Goal: Information Seeking & Learning: Learn about a topic

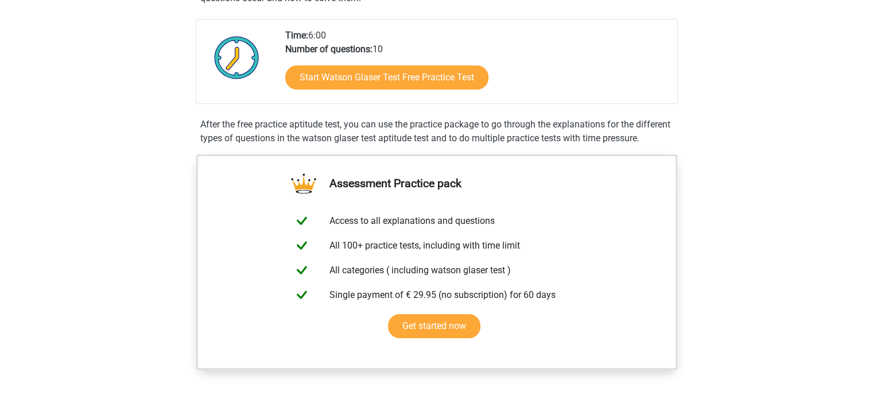
scroll to position [115, 0]
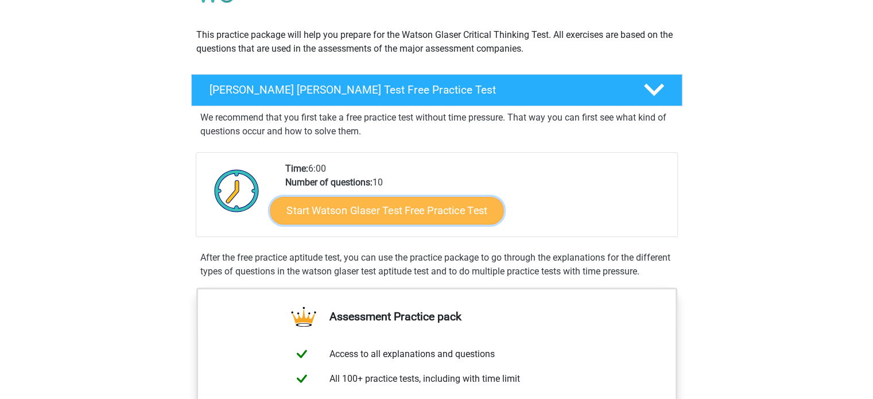
click at [447, 222] on link "Start Watson Glaser Test Free Practice Test" at bounding box center [387, 211] width 234 height 28
click at [374, 208] on link "Start Watson Glaser Test Free Practice Test" at bounding box center [387, 211] width 234 height 28
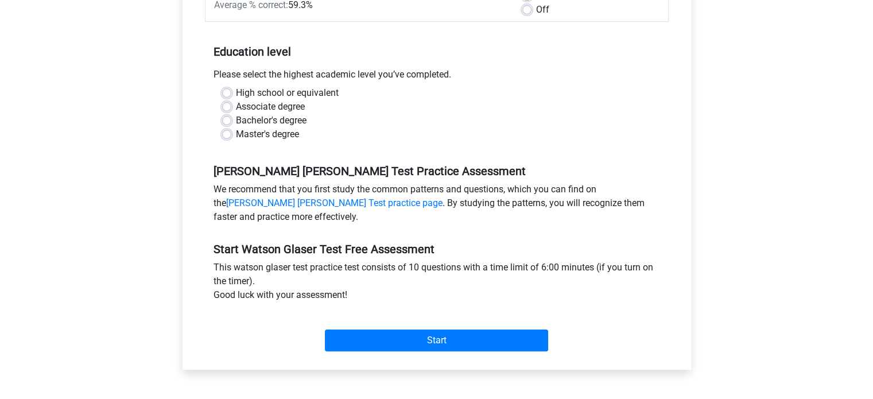
scroll to position [230, 0]
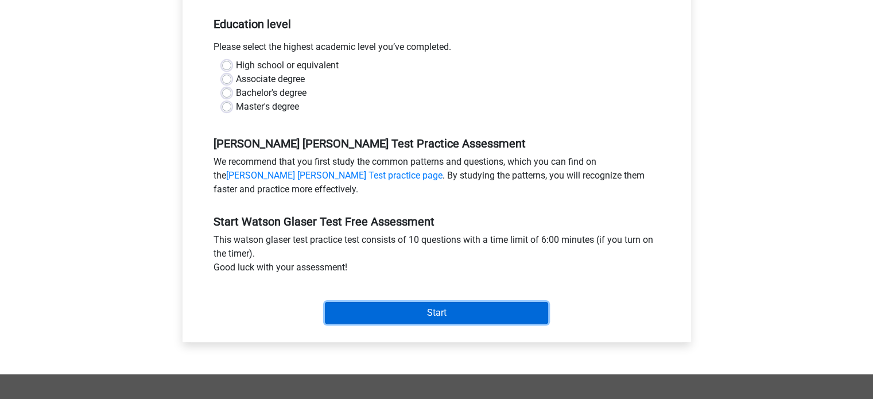
click at [462, 316] on input "Start" at bounding box center [436, 313] width 223 height 22
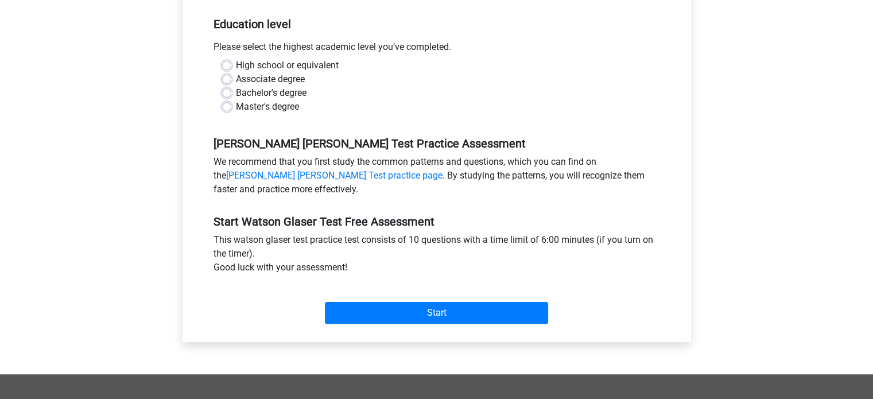
click at [179, 178] on div "Watson Glaser Test Free Practice Test Category: Watson Glaser Test Time: 6:00 N…" at bounding box center [436, 110] width 527 height 528
click at [236, 90] on label "Bachelor's degree" at bounding box center [271, 93] width 71 height 14
click at [225, 90] on input "Bachelor's degree" at bounding box center [226, 91] width 9 height 11
radio input "true"
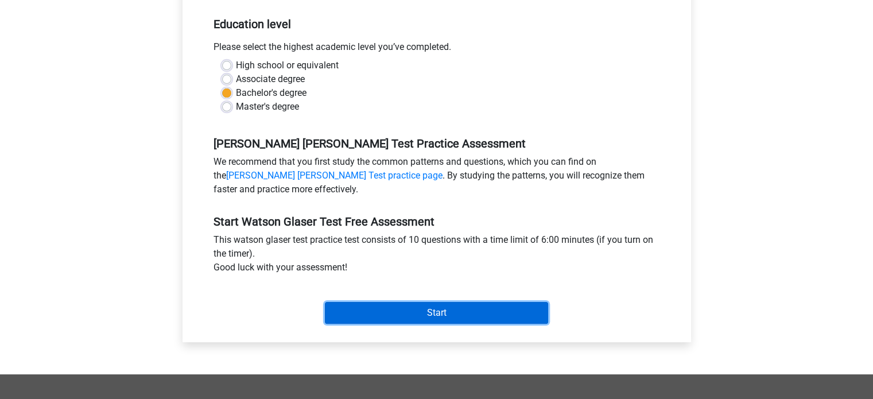
click at [404, 314] on input "Start" at bounding box center [436, 313] width 223 height 22
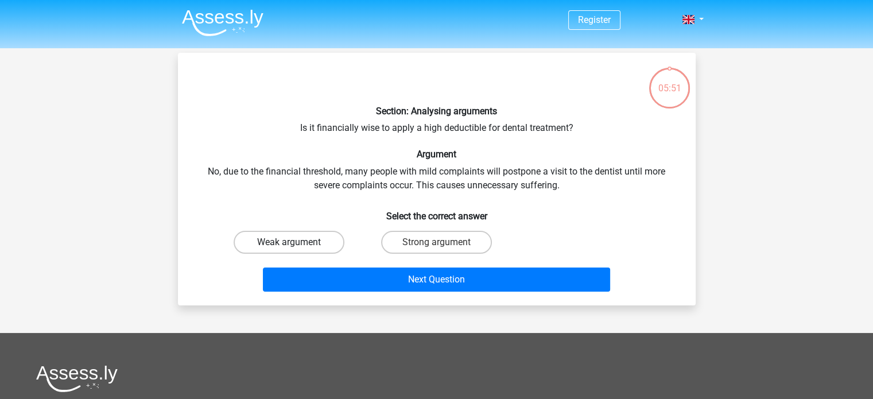
click at [322, 241] on label "Weak argument" at bounding box center [289, 242] width 111 height 23
click at [296, 242] on input "Weak argument" at bounding box center [292, 245] width 7 height 7
radio input "true"
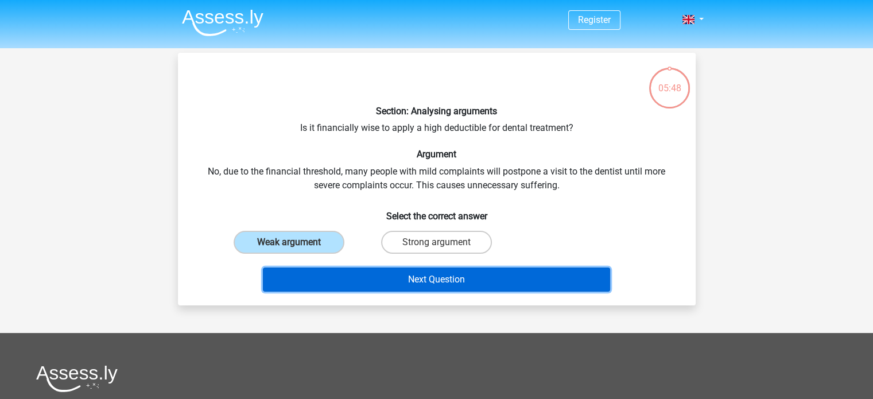
click at [377, 281] on button "Next Question" at bounding box center [436, 280] width 347 height 24
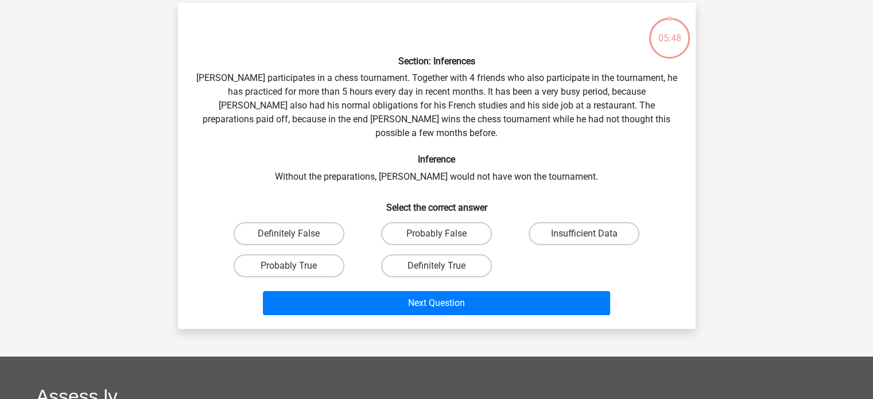
scroll to position [53, 0]
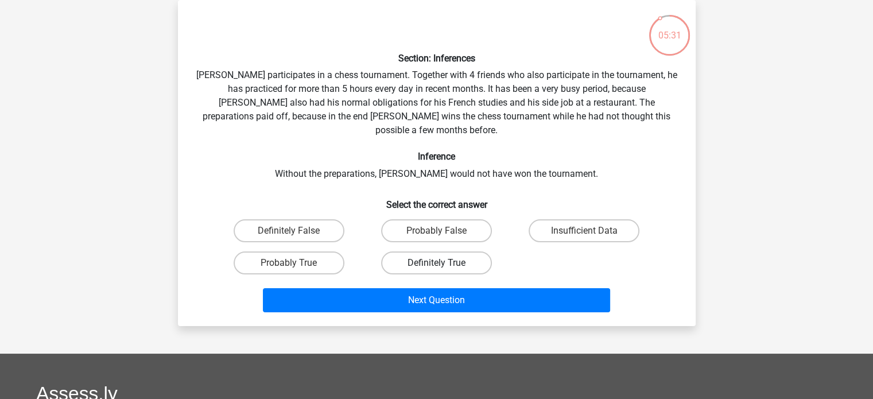
click at [418, 252] on label "Definitely True" at bounding box center [436, 263] width 111 height 23
click at [436, 263] on input "Definitely True" at bounding box center [439, 266] width 7 height 7
radio input "true"
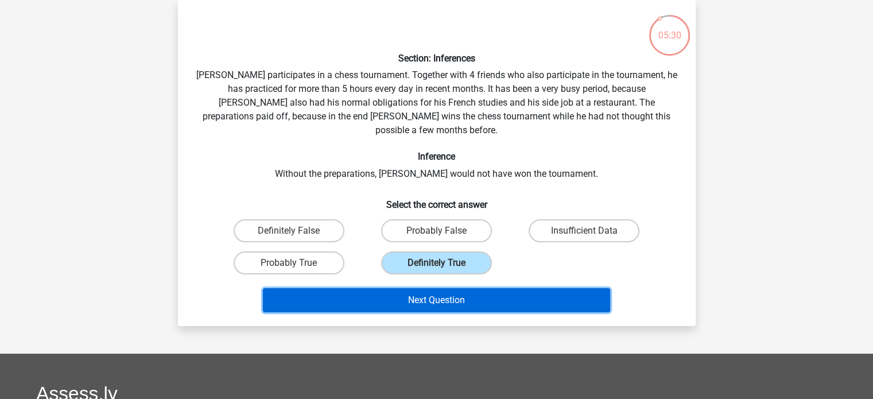
click at [441, 290] on button "Next Question" at bounding box center [436, 300] width 347 height 24
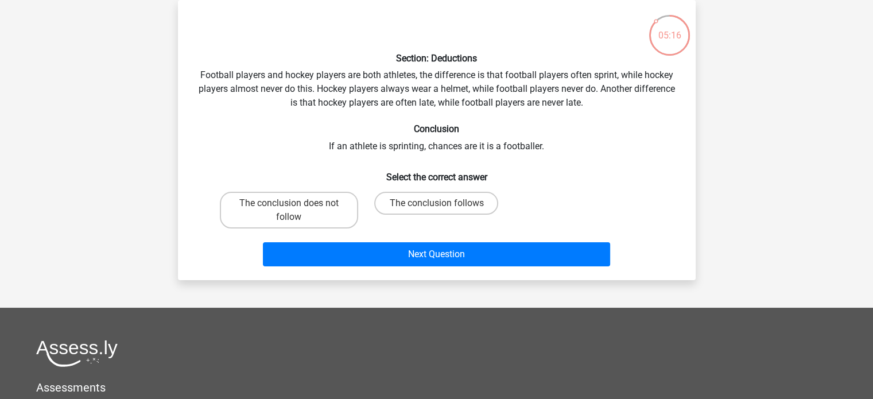
click at [442, 208] on input "The conclusion follows" at bounding box center [439, 206] width 7 height 7
radio input "true"
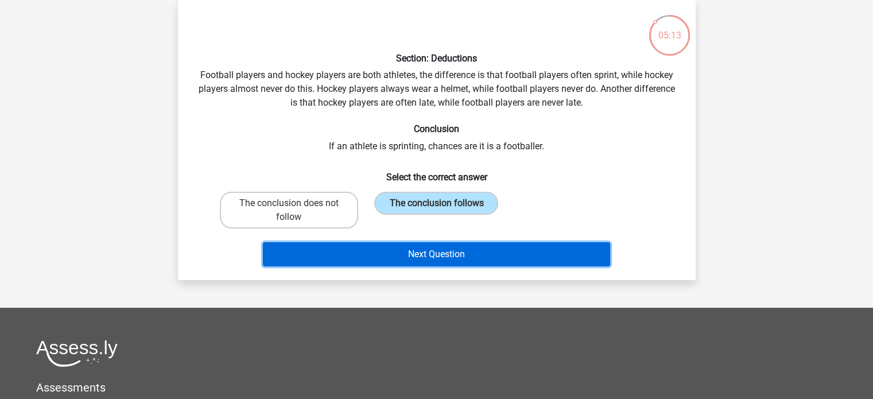
click at [428, 260] on button "Next Question" at bounding box center [436, 254] width 347 height 24
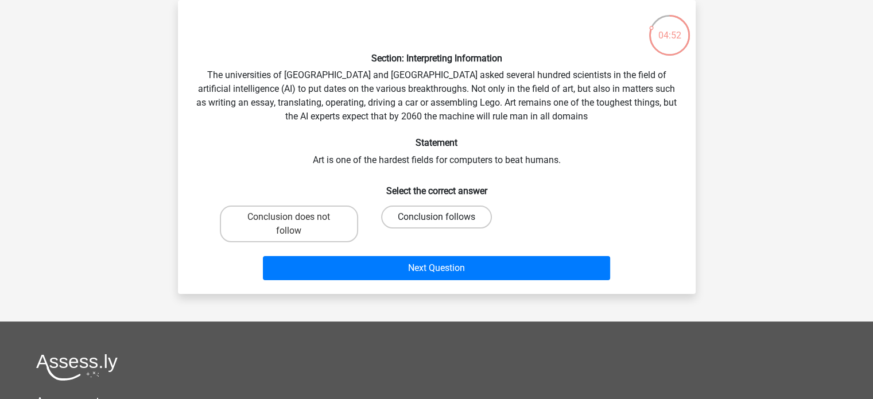
click at [446, 212] on label "Conclusion follows" at bounding box center [436, 217] width 111 height 23
click at [444, 217] on input "Conclusion follows" at bounding box center [439, 220] width 7 height 7
radio input "true"
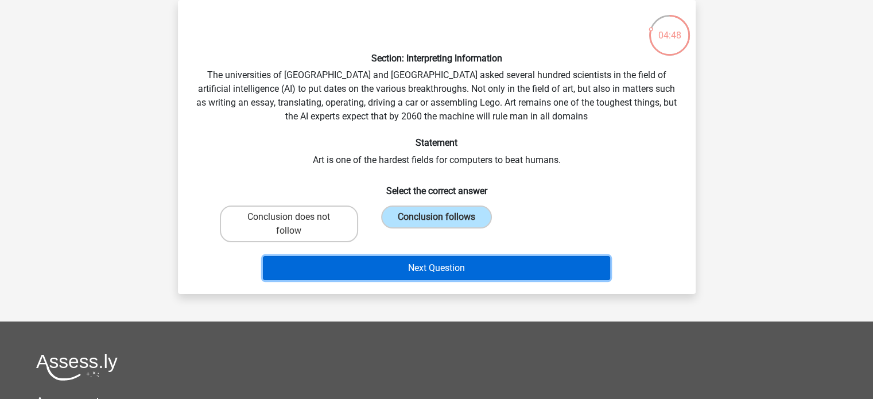
click at [471, 273] on button "Next Question" at bounding box center [436, 268] width 347 height 24
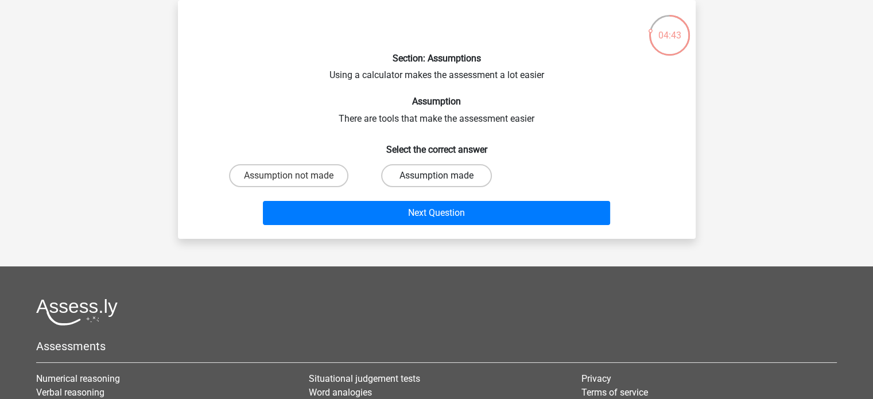
click at [386, 180] on label "Assumption made" at bounding box center [436, 175] width 111 height 23
click at [436, 180] on input "Assumption made" at bounding box center [439, 179] width 7 height 7
radio input "true"
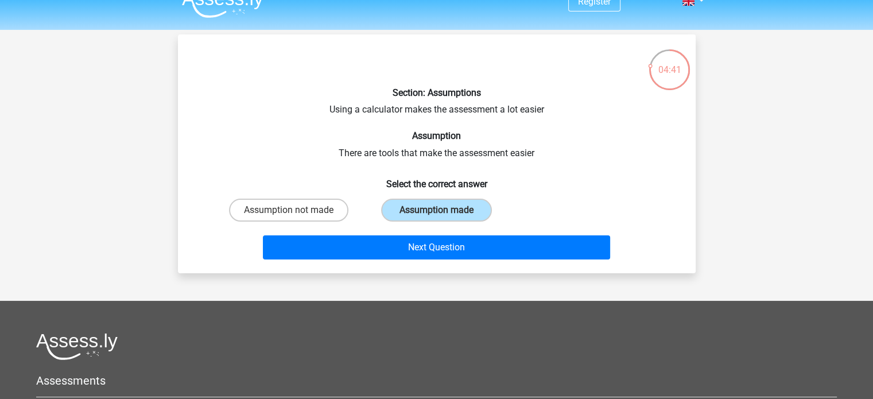
scroll to position [0, 0]
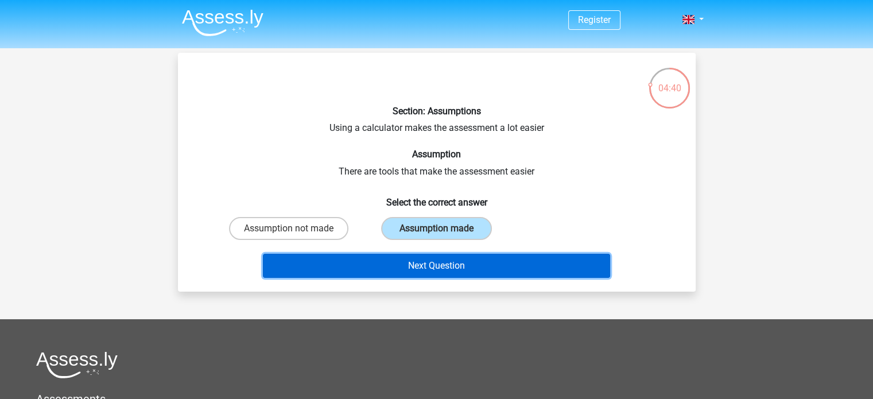
click at [503, 259] on button "Next Question" at bounding box center [436, 266] width 347 height 24
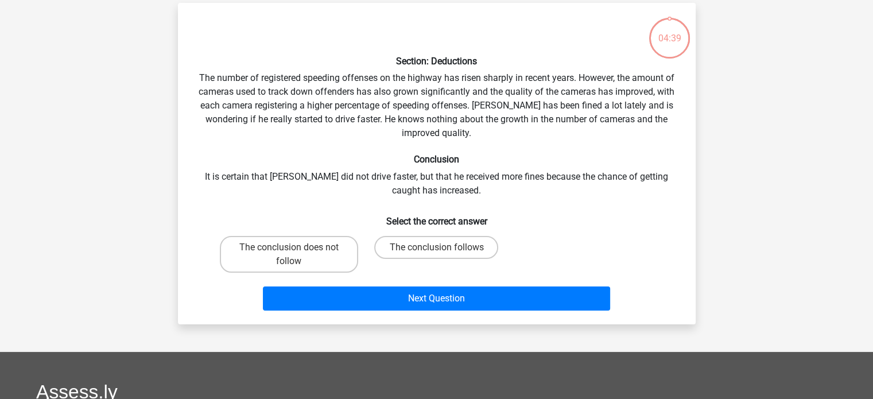
scroll to position [53, 0]
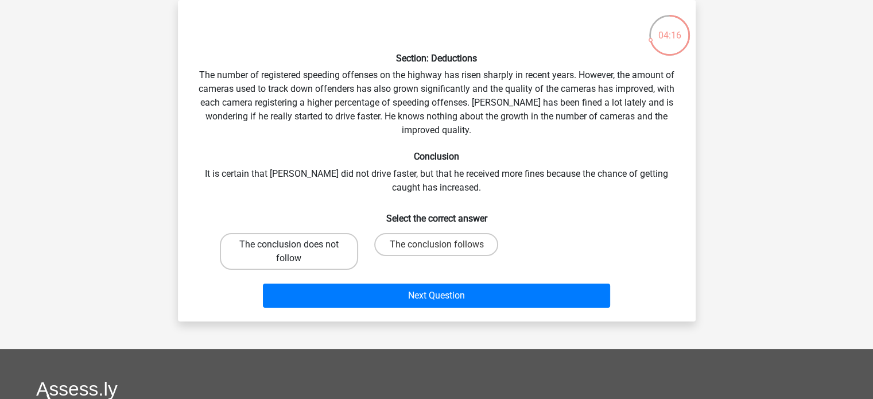
click at [328, 260] on label "The conclusion does not follow" at bounding box center [289, 251] width 138 height 37
click at [296, 252] on input "The conclusion does not follow" at bounding box center [292, 248] width 7 height 7
radio input "true"
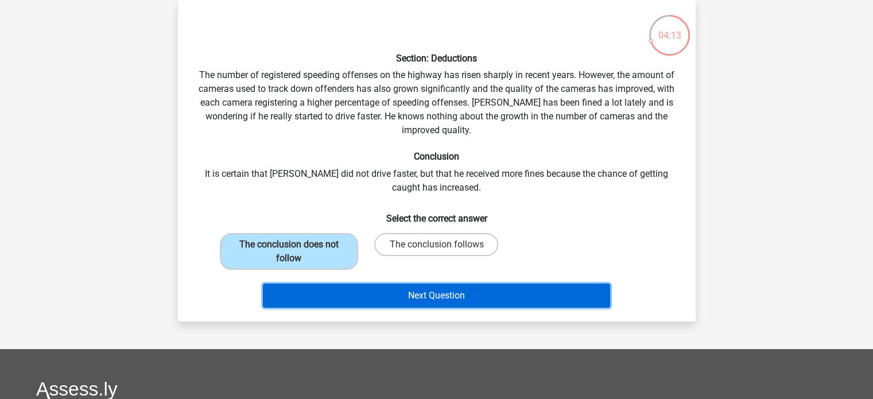
click at [466, 298] on button "Next Question" at bounding box center [436, 296] width 347 height 24
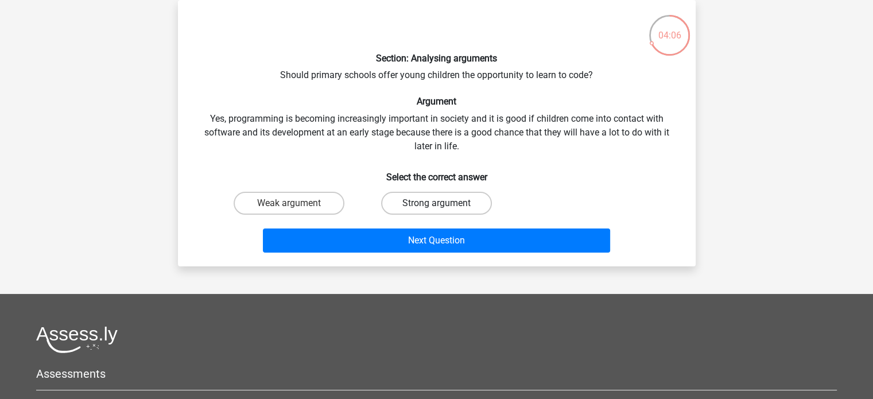
click at [390, 202] on label "Strong argument" at bounding box center [436, 203] width 111 height 23
click at [436, 203] on input "Strong argument" at bounding box center [439, 206] width 7 height 7
radio input "true"
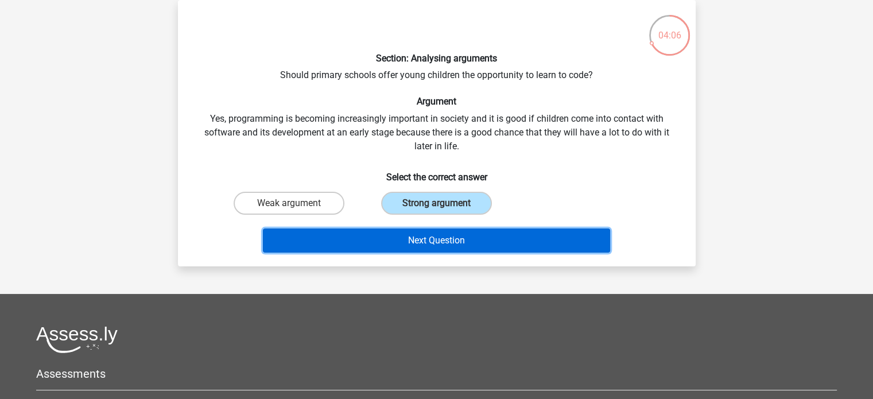
click at [418, 242] on button "Next Question" at bounding box center [436, 241] width 347 height 24
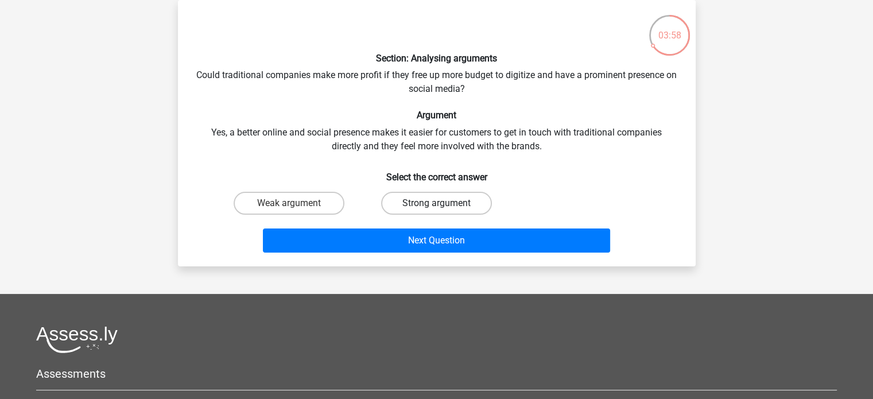
click at [410, 208] on label "Strong argument" at bounding box center [436, 203] width 111 height 23
click at [436, 208] on input "Strong argument" at bounding box center [439, 206] width 7 height 7
radio input "true"
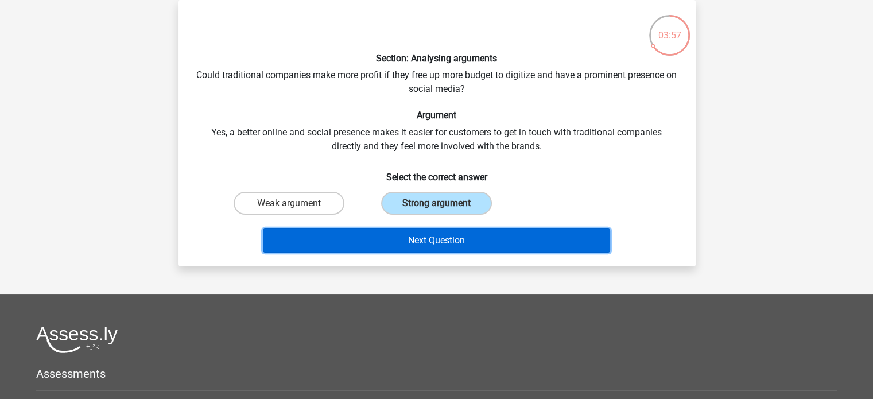
click at [407, 239] on button "Next Question" at bounding box center [436, 241] width 347 height 24
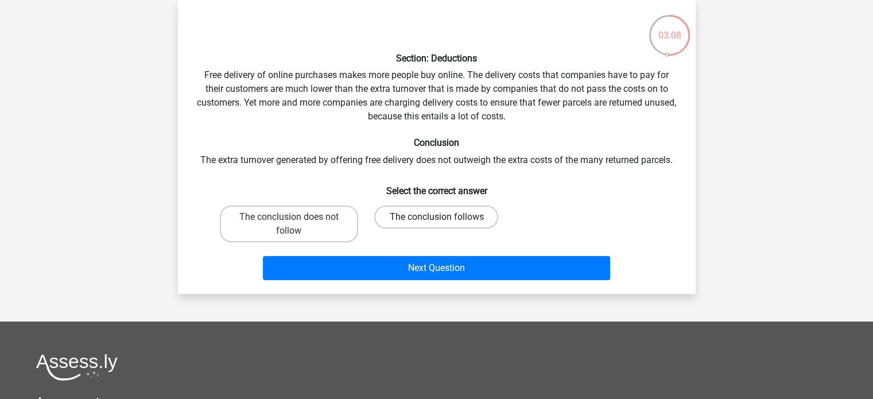
click at [409, 213] on label "The conclusion follows" at bounding box center [436, 217] width 124 height 23
click at [436, 217] on input "The conclusion follows" at bounding box center [439, 220] width 7 height 7
radio input "true"
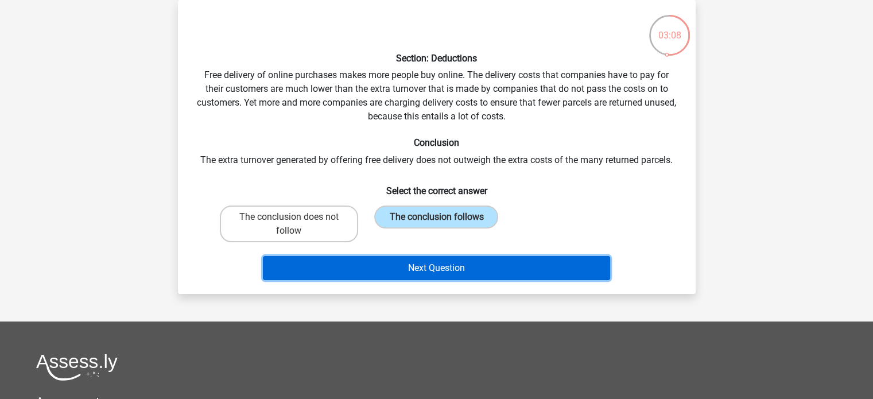
click at [413, 268] on button "Next Question" at bounding box center [436, 268] width 347 height 24
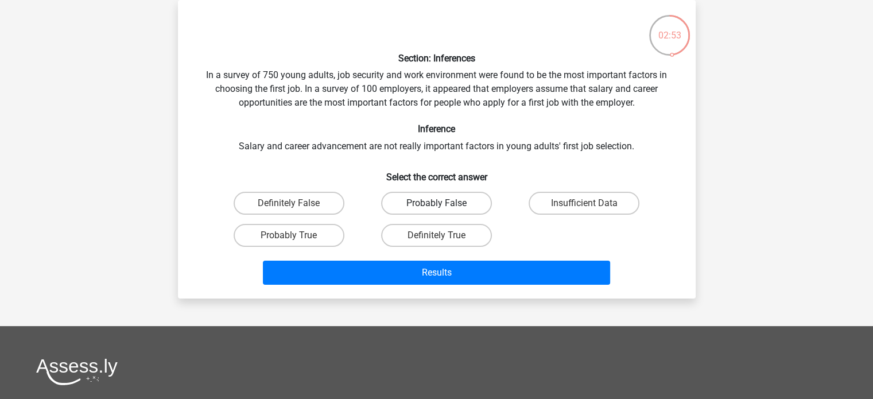
click at [422, 206] on label "Probably False" at bounding box center [436, 203] width 111 height 23
click at [436, 206] on input "Probably False" at bounding box center [439, 206] width 7 height 7
radio input "true"
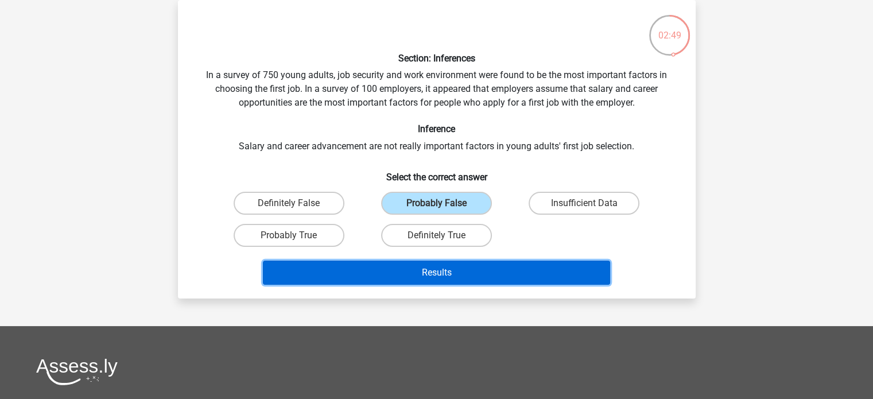
click at [496, 276] on button "Results" at bounding box center [436, 273] width 347 height 24
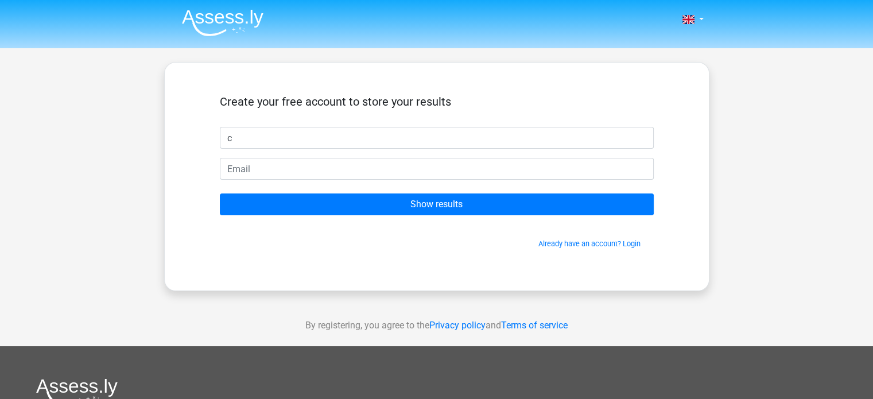
type input "c"
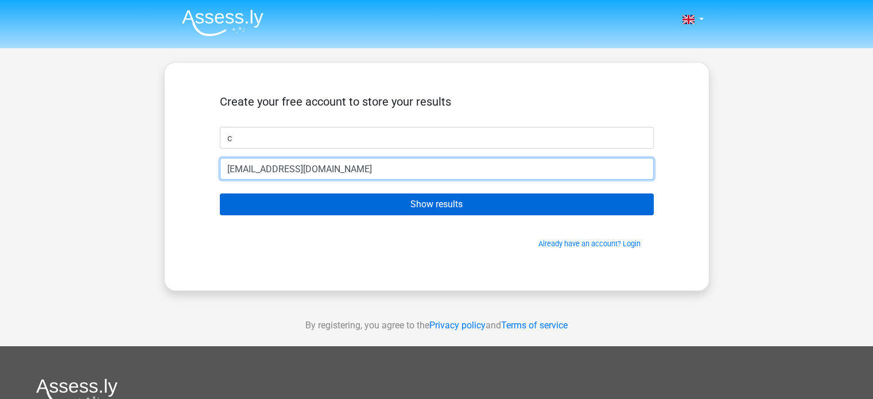
type input "[EMAIL_ADDRESS][DOMAIN_NAME]"
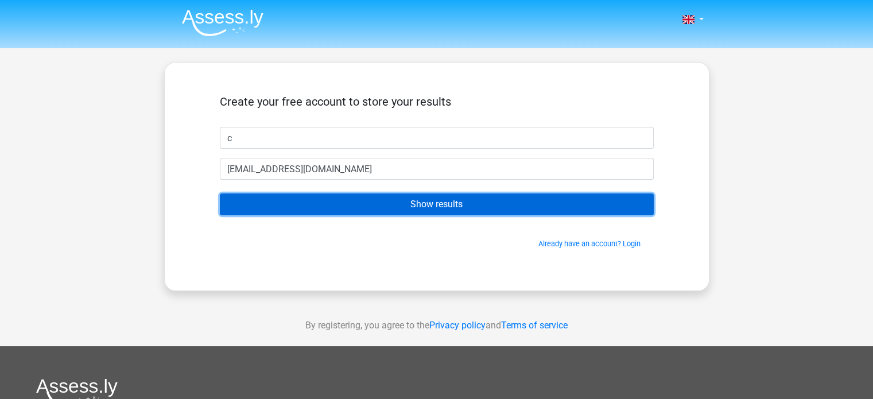
click at [471, 207] on input "Show results" at bounding box center [437, 205] width 434 height 22
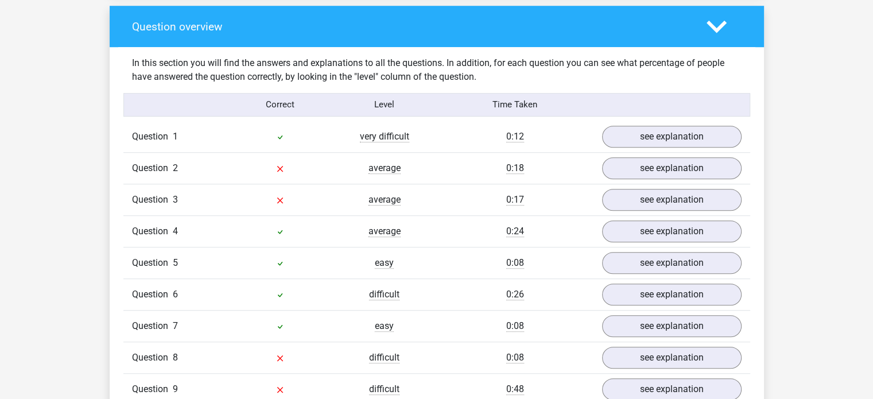
scroll to position [861, 0]
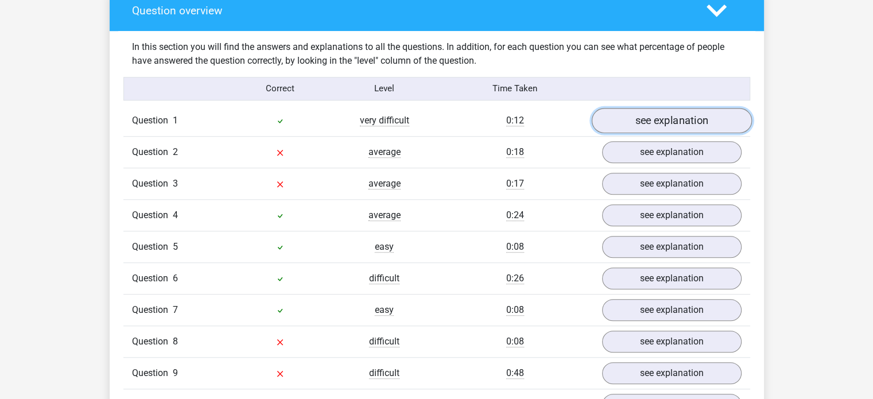
click at [696, 123] on link "see explanation" at bounding box center [671, 120] width 160 height 25
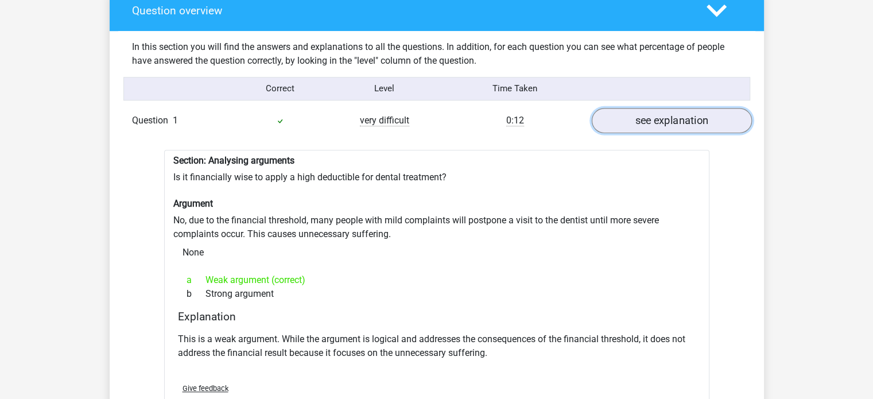
click at [696, 123] on link "see explanation" at bounding box center [671, 120] width 160 height 25
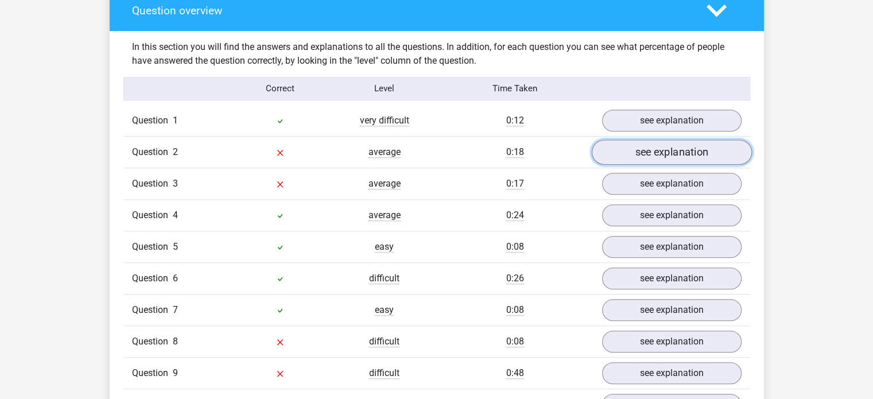
click at [632, 156] on link "see explanation" at bounding box center [671, 152] width 160 height 25
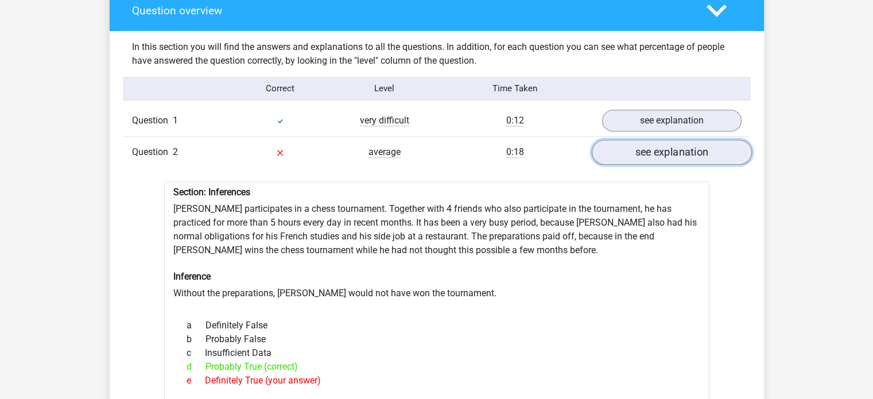
click at [632, 156] on link "see explanation" at bounding box center [671, 152] width 160 height 25
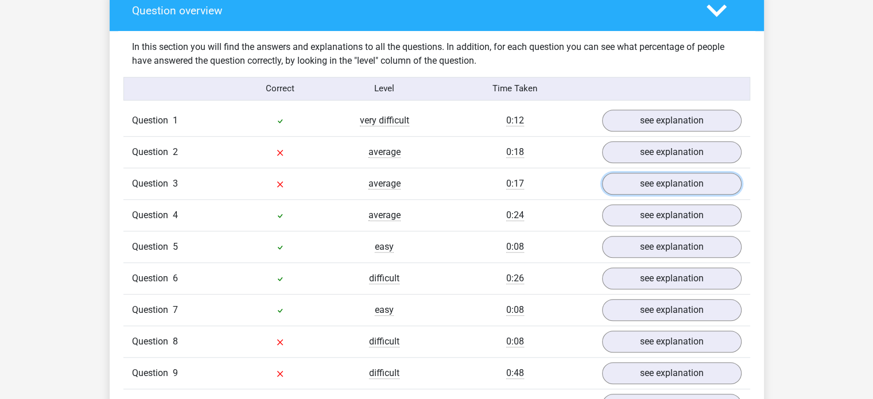
click at [634, 189] on link "see explanation" at bounding box center [672, 184] width 140 height 22
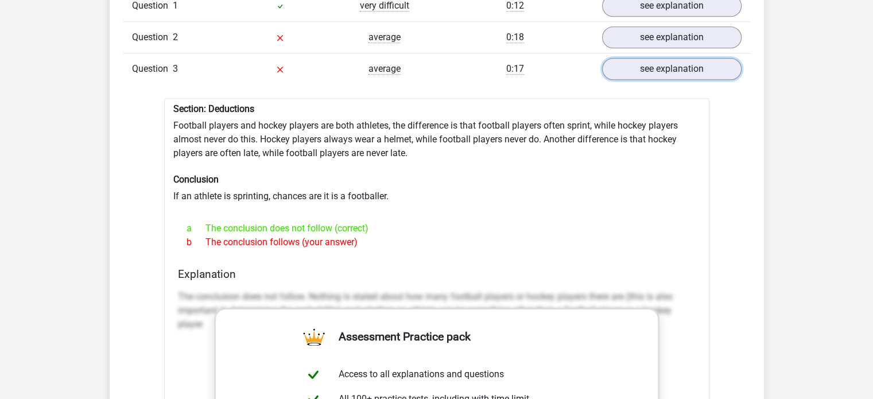
scroll to position [919, 0]
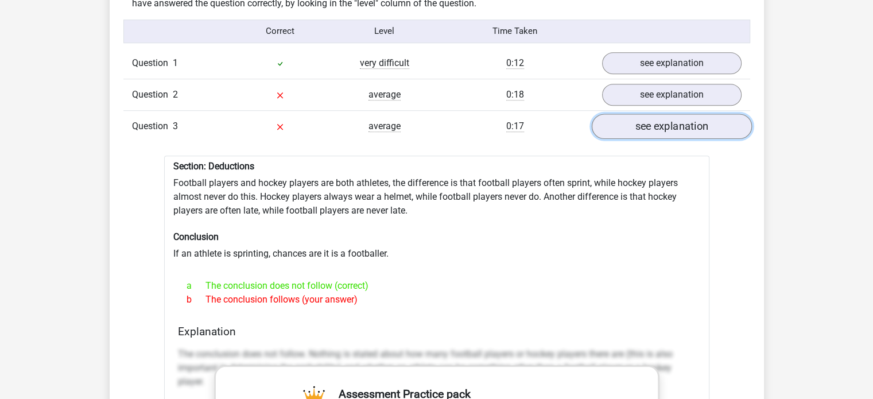
click at [659, 135] on link "see explanation" at bounding box center [671, 126] width 160 height 25
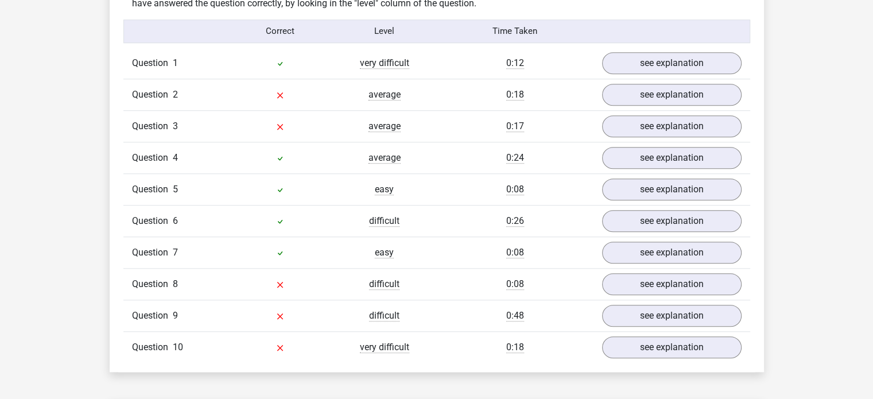
click at [649, 263] on div "Question 7 easy 0:08 see explanation" at bounding box center [436, 253] width 627 height 32
click at [649, 254] on link "see explanation" at bounding box center [671, 252] width 160 height 25
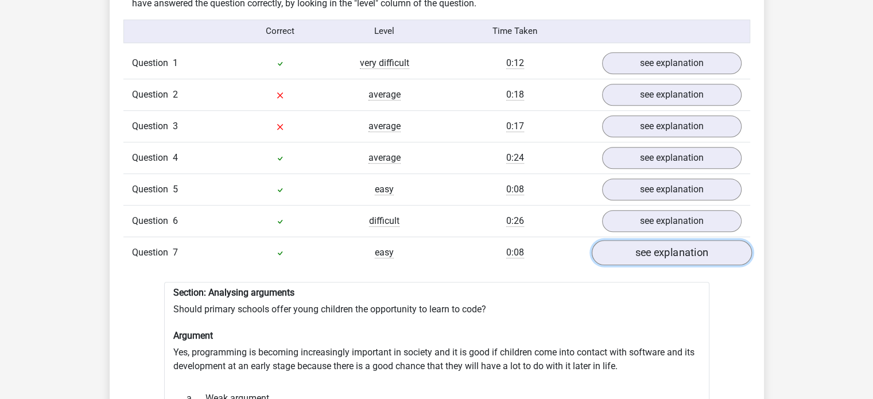
click at [649, 254] on link "see explanation" at bounding box center [671, 252] width 160 height 25
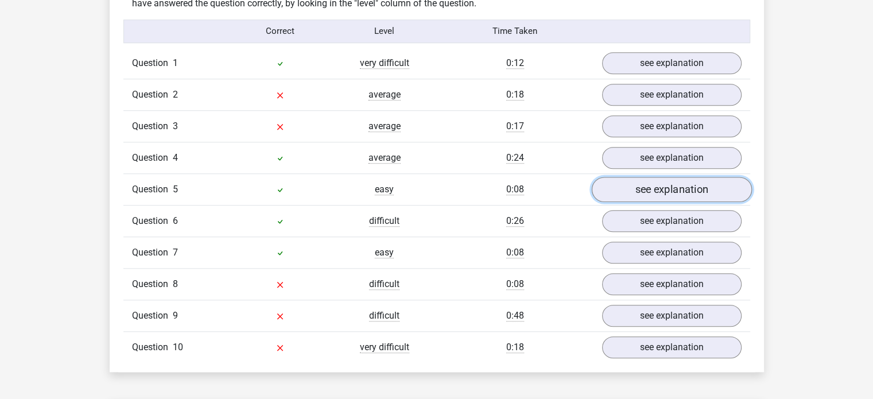
click at [649, 194] on link "see explanation" at bounding box center [671, 189] width 160 height 25
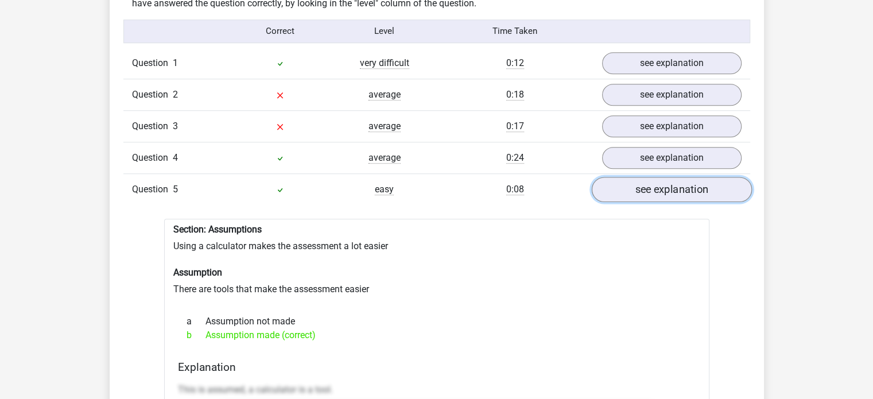
click at [649, 194] on link "see explanation" at bounding box center [671, 189] width 160 height 25
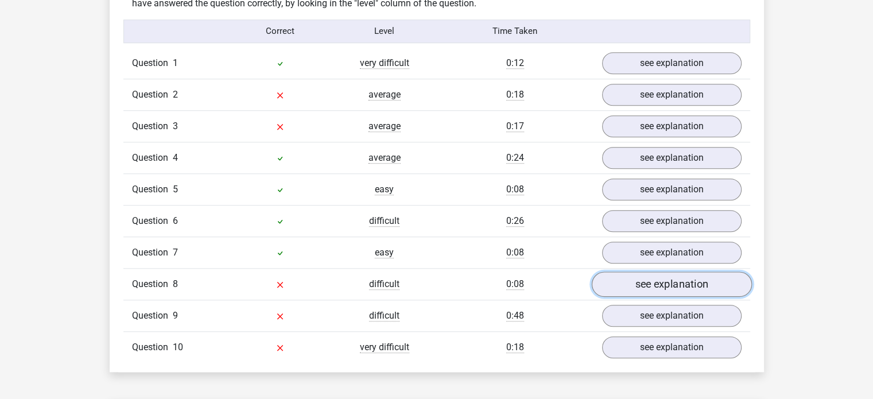
click at [642, 291] on link "see explanation" at bounding box center [671, 284] width 160 height 25
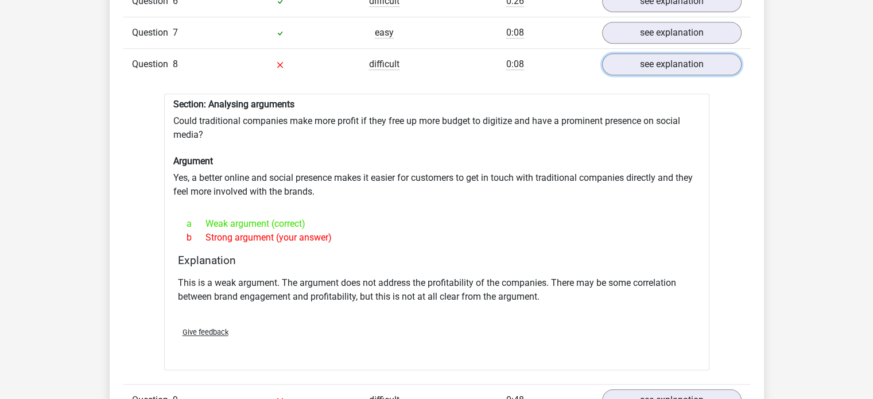
scroll to position [1148, 0]
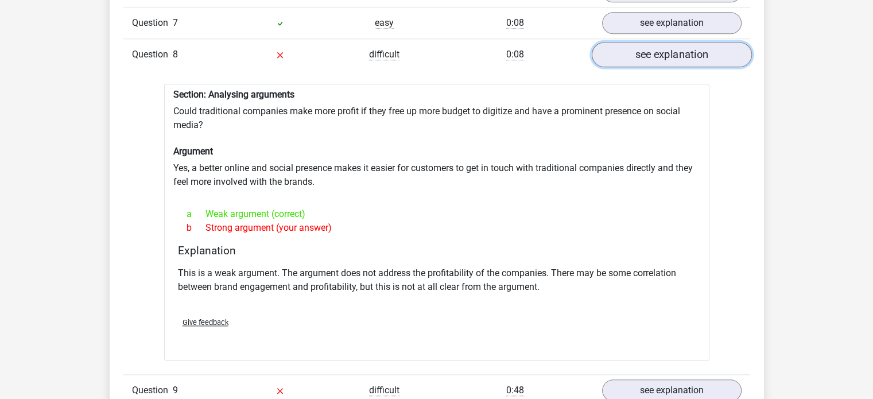
click at [678, 55] on link "see explanation" at bounding box center [671, 54] width 160 height 25
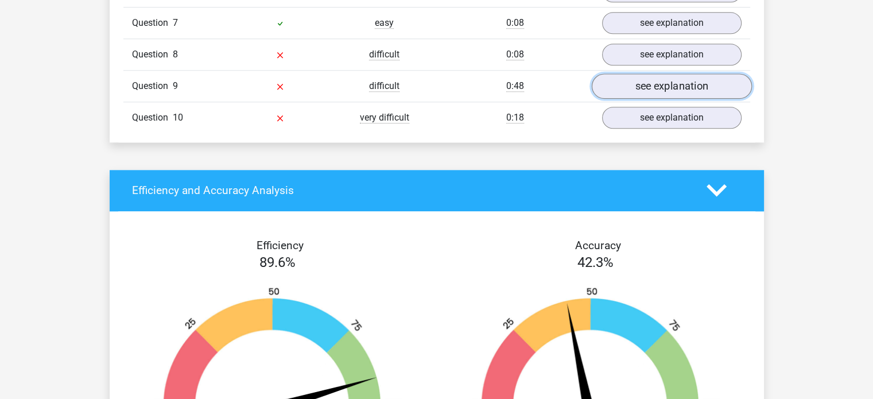
click at [659, 90] on link "see explanation" at bounding box center [671, 86] width 160 height 25
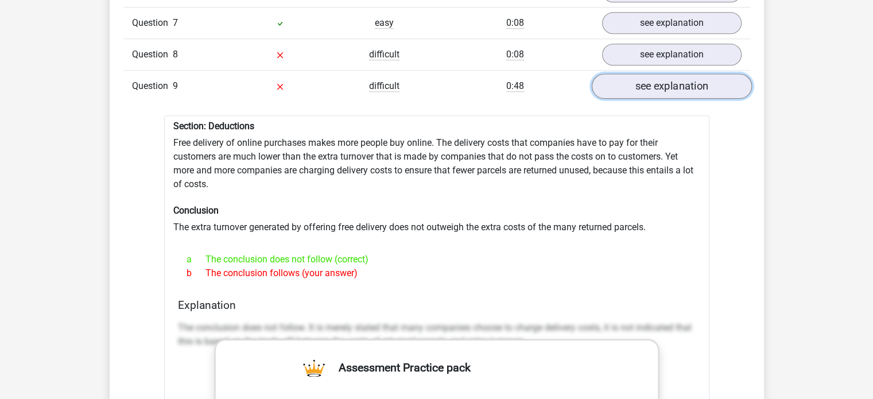
click at [659, 90] on link "see explanation" at bounding box center [671, 86] width 160 height 25
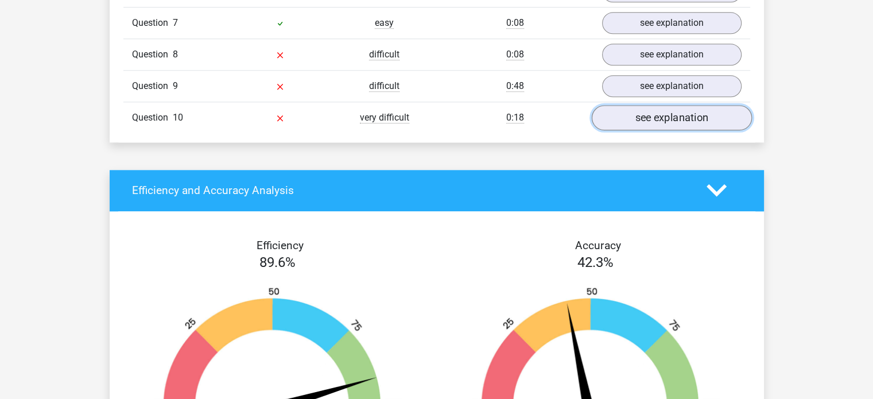
click at [660, 123] on link "see explanation" at bounding box center [671, 117] width 160 height 25
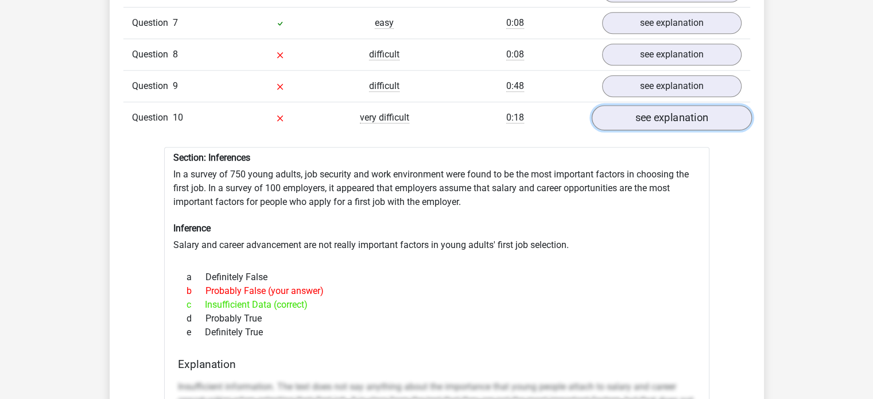
click at [660, 123] on link "see explanation" at bounding box center [671, 117] width 160 height 25
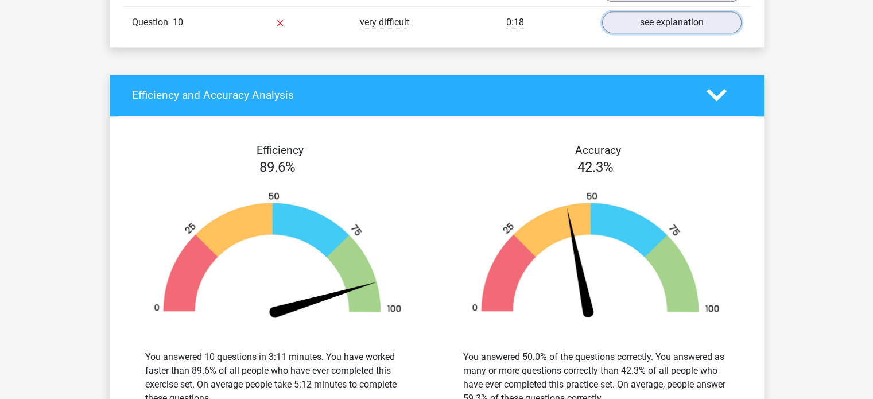
scroll to position [1321, 0]
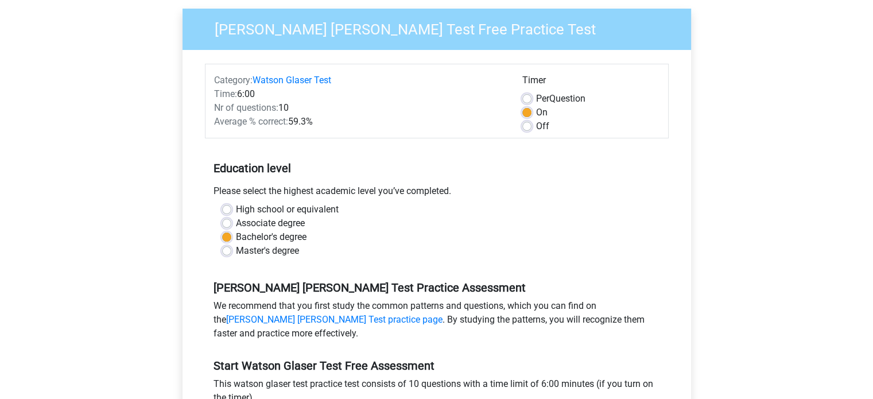
scroll to position [230, 0]
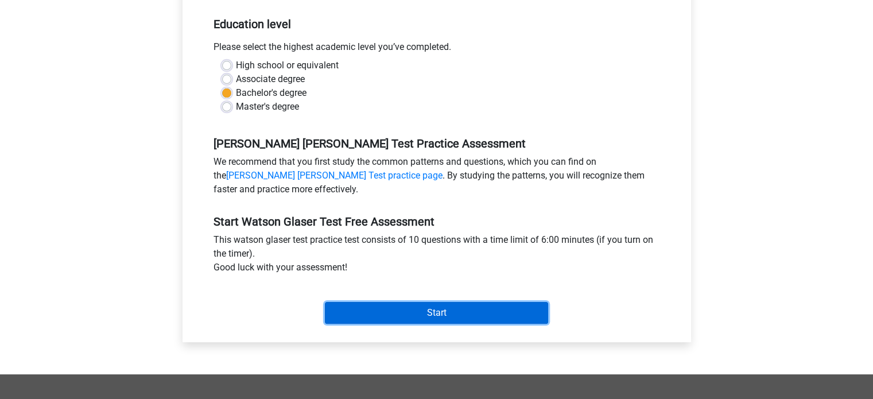
click at [514, 312] on input "Start" at bounding box center [436, 313] width 223 height 22
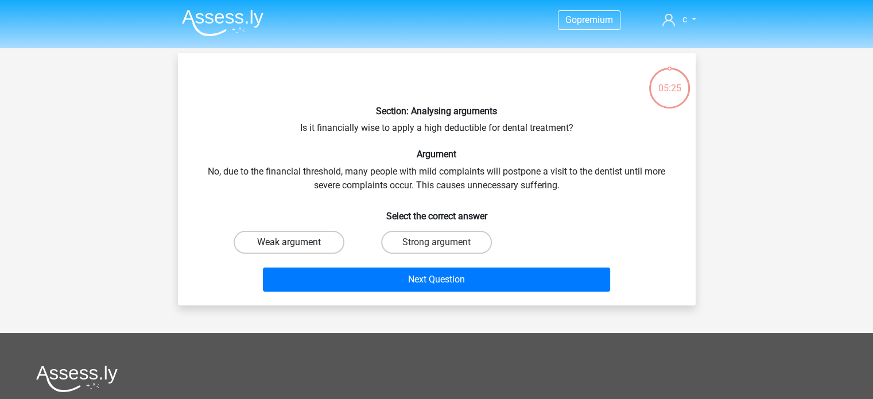
click at [265, 251] on label "Weak argument" at bounding box center [289, 242] width 111 height 23
click at [289, 250] on input "Weak argument" at bounding box center [292, 245] width 7 height 7
radio input "true"
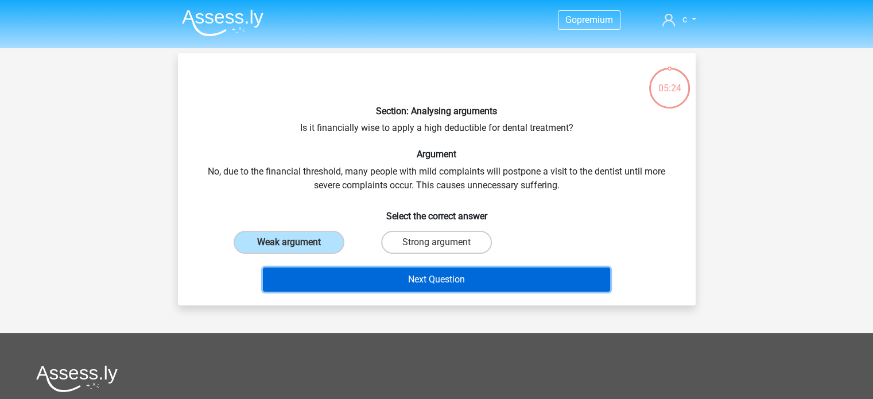
click at [343, 281] on button "Next Question" at bounding box center [436, 280] width 347 height 24
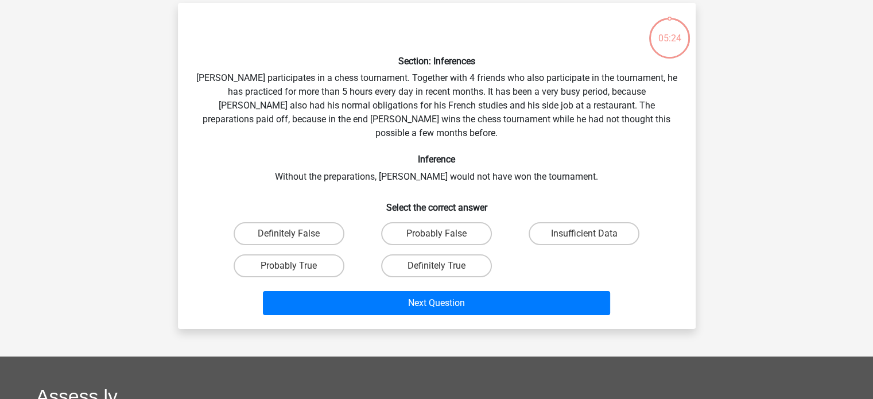
scroll to position [53, 0]
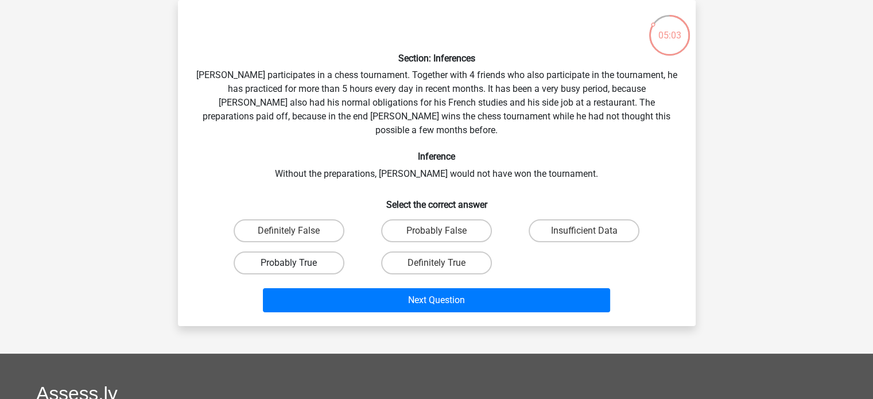
click at [303, 254] on label "Probably True" at bounding box center [289, 263] width 111 height 23
click at [296, 263] on input "Probably True" at bounding box center [292, 266] width 7 height 7
radio input "true"
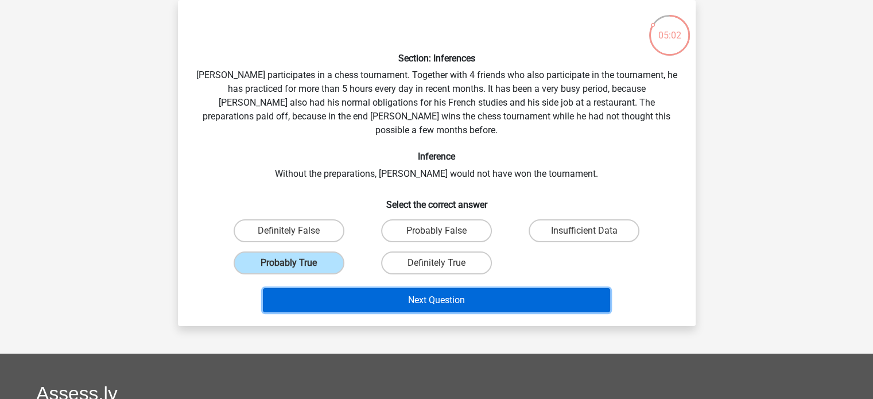
click at [369, 288] on button "Next Question" at bounding box center [436, 300] width 347 height 24
